Goal: Navigation & Orientation: Find specific page/section

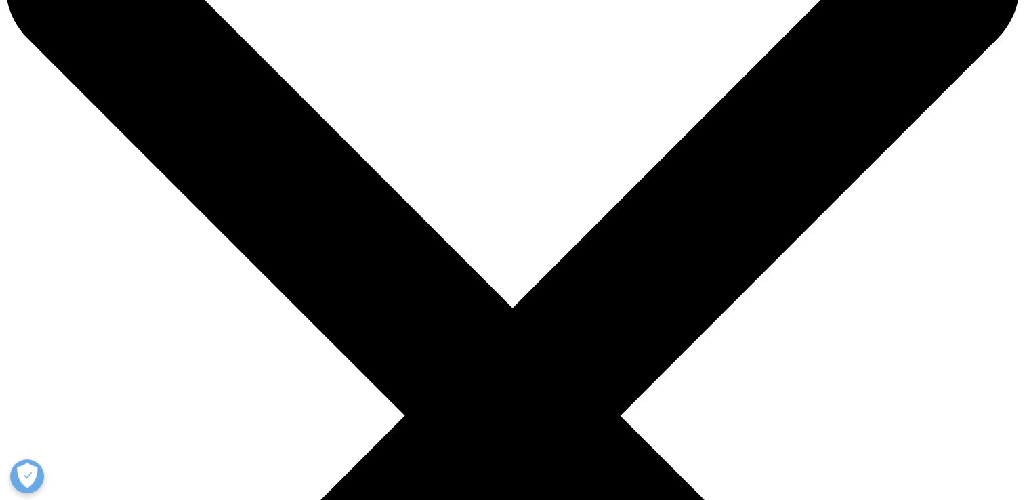
scroll to position [136, 0]
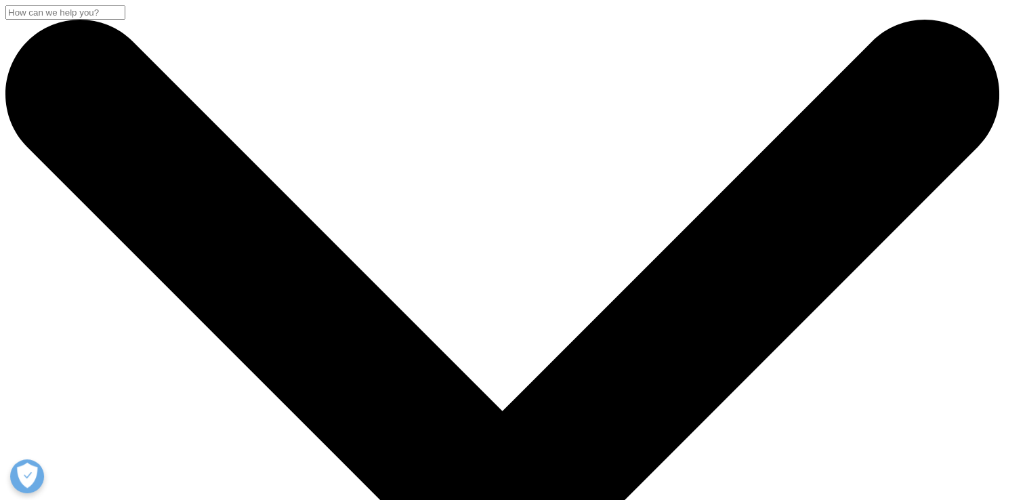
scroll to position [68, 0]
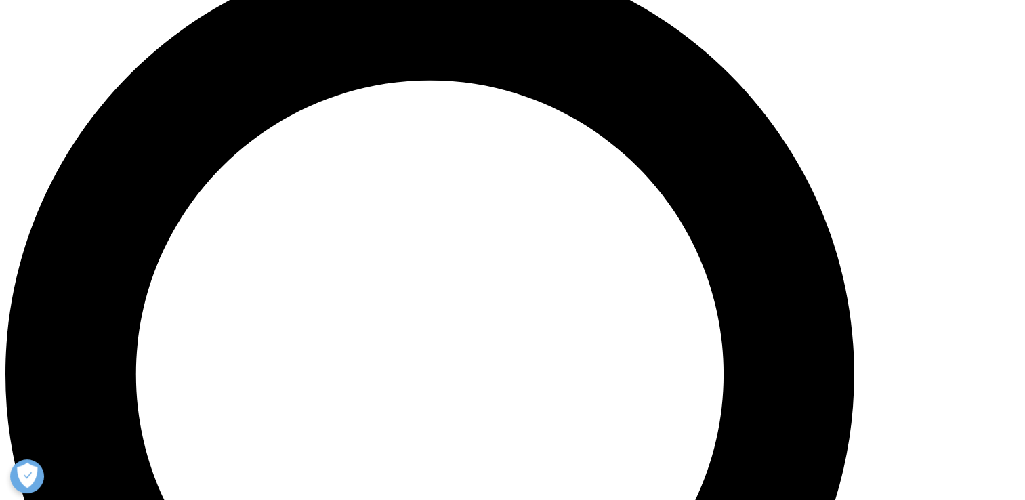
scroll to position [1101, 0]
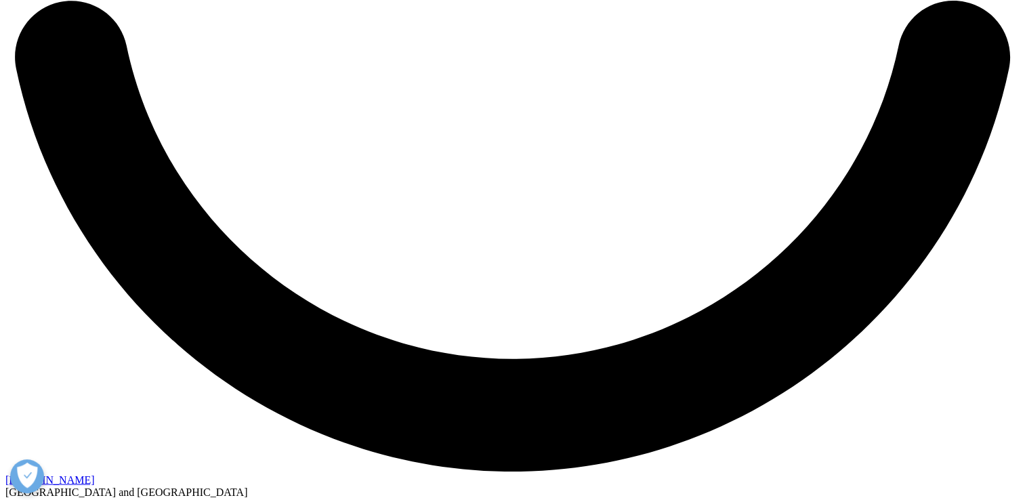
scroll to position [2606, 0]
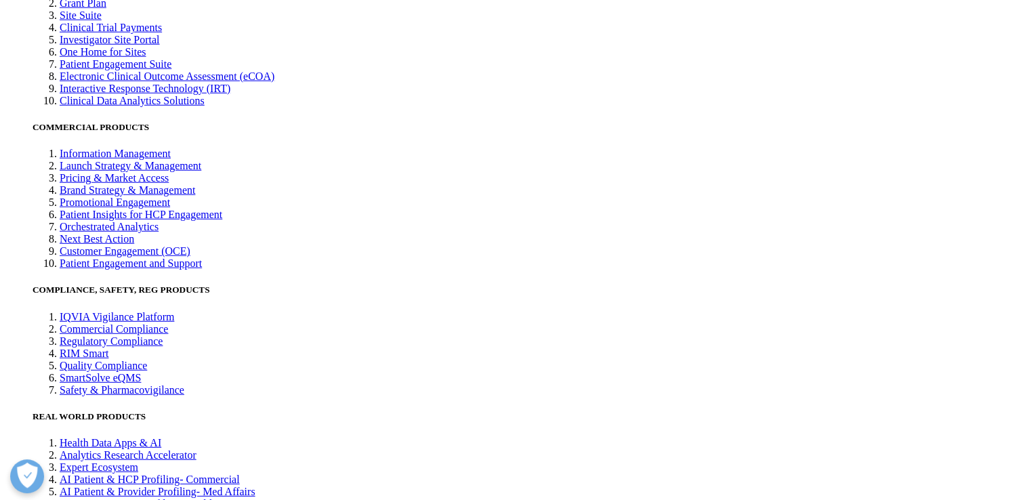
scroll to position [8672, 0]
